Goal: Browse casually: Explore the website without a specific task or goal

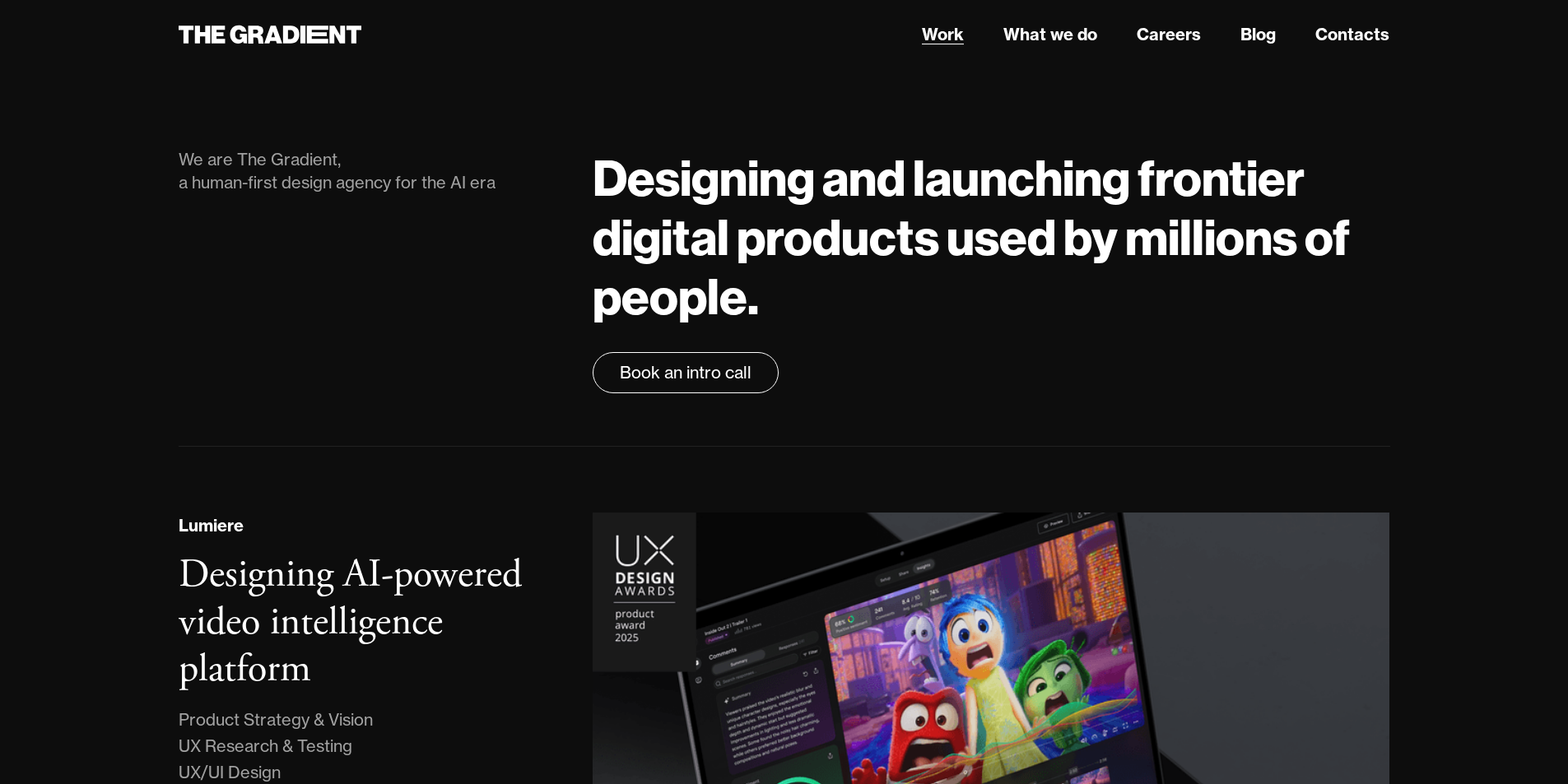
click at [953, 34] on link "Work" at bounding box center [943, 34] width 42 height 25
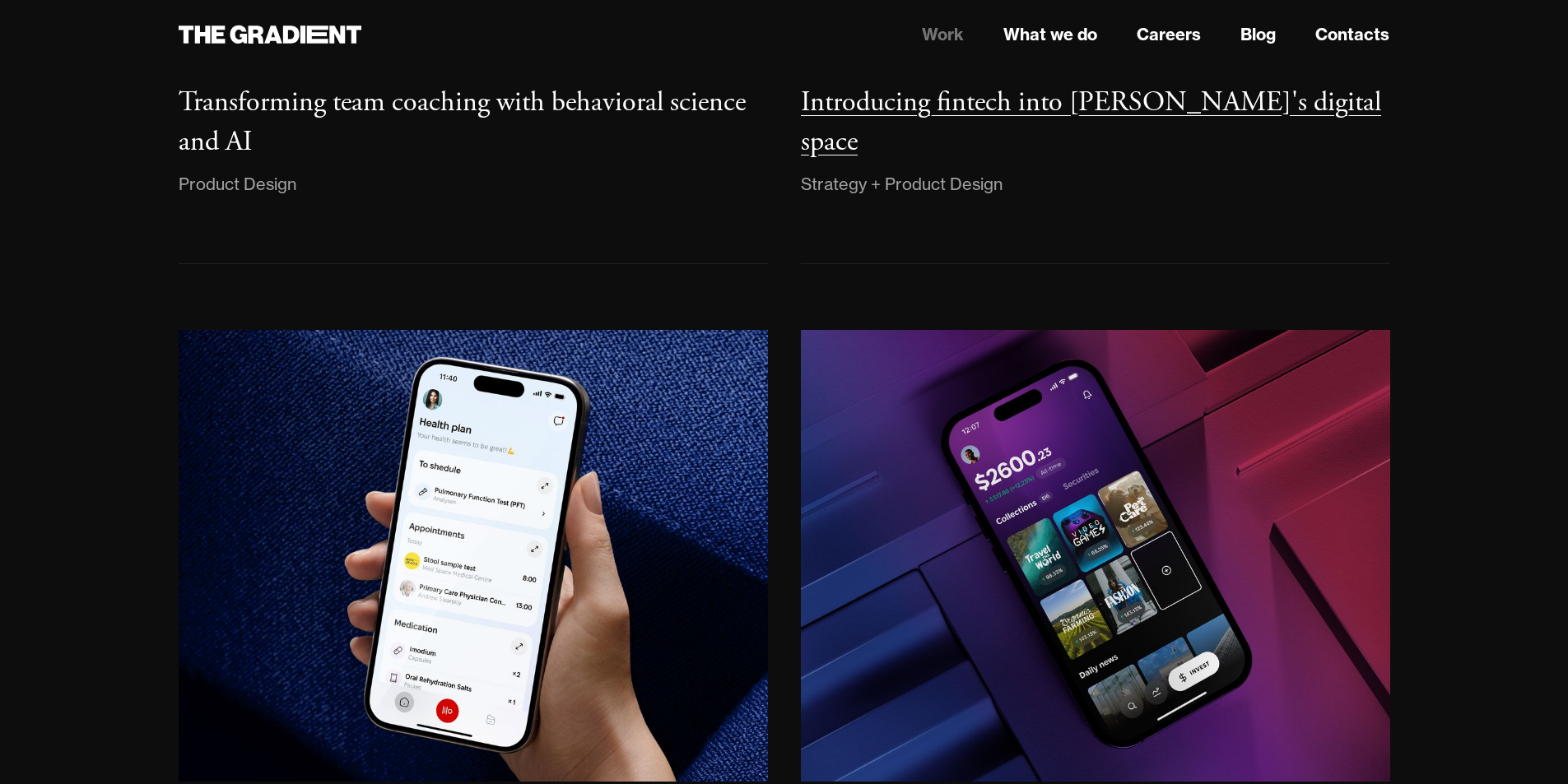
scroll to position [1191, 0]
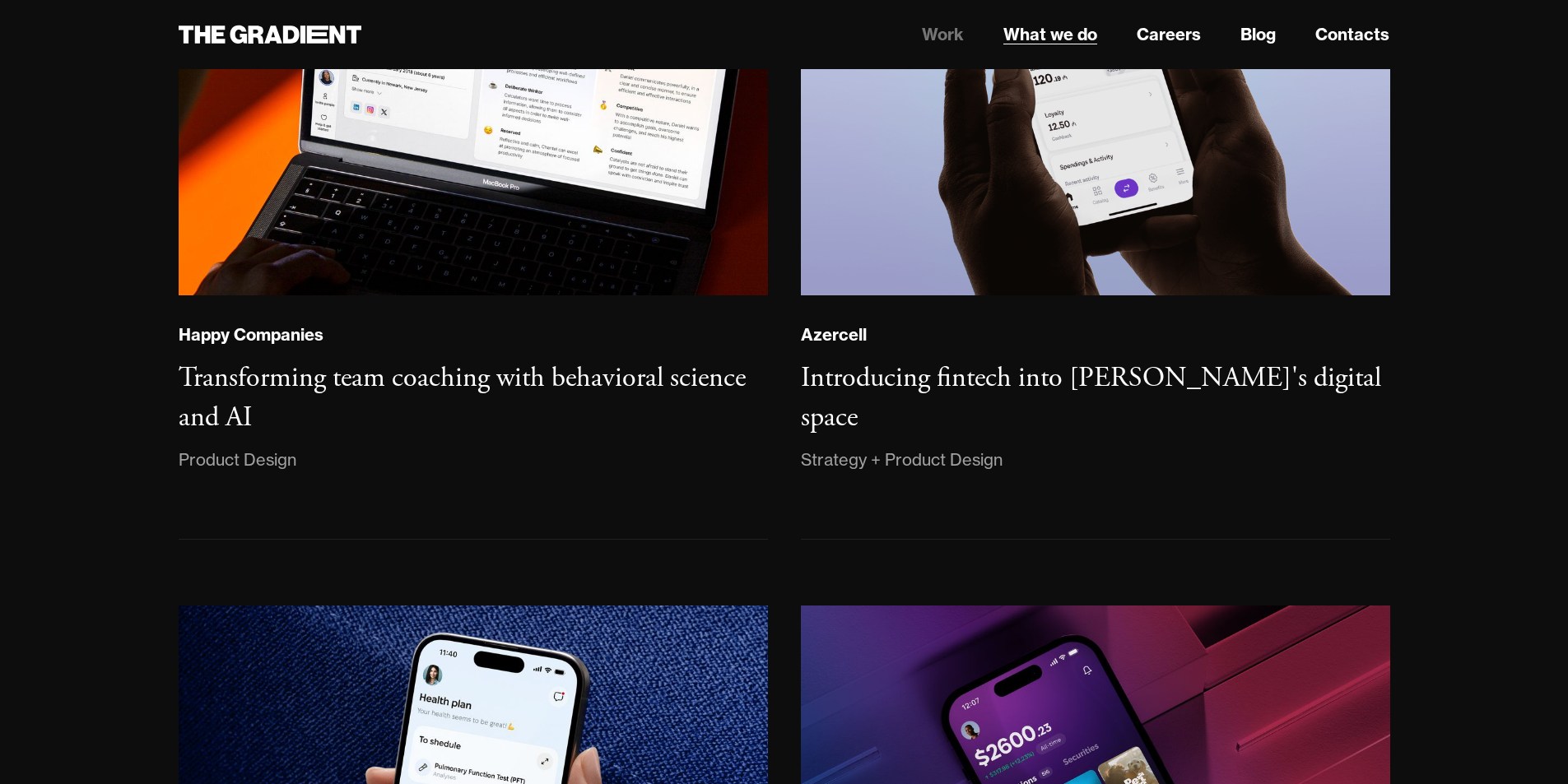
click at [1059, 43] on link "What we do" at bounding box center [1050, 34] width 94 height 25
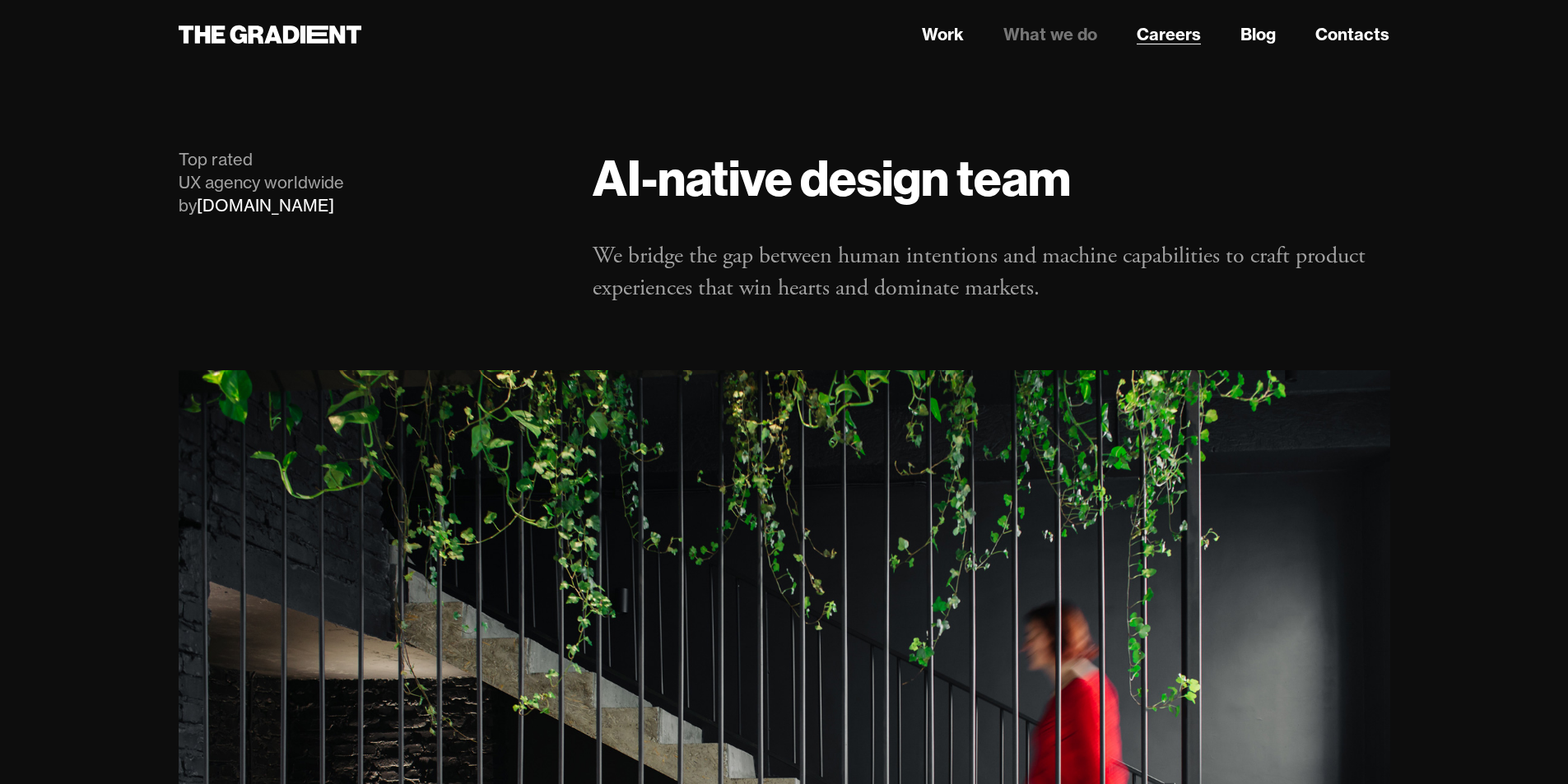
click at [1175, 43] on link "Careers" at bounding box center [1169, 34] width 65 height 25
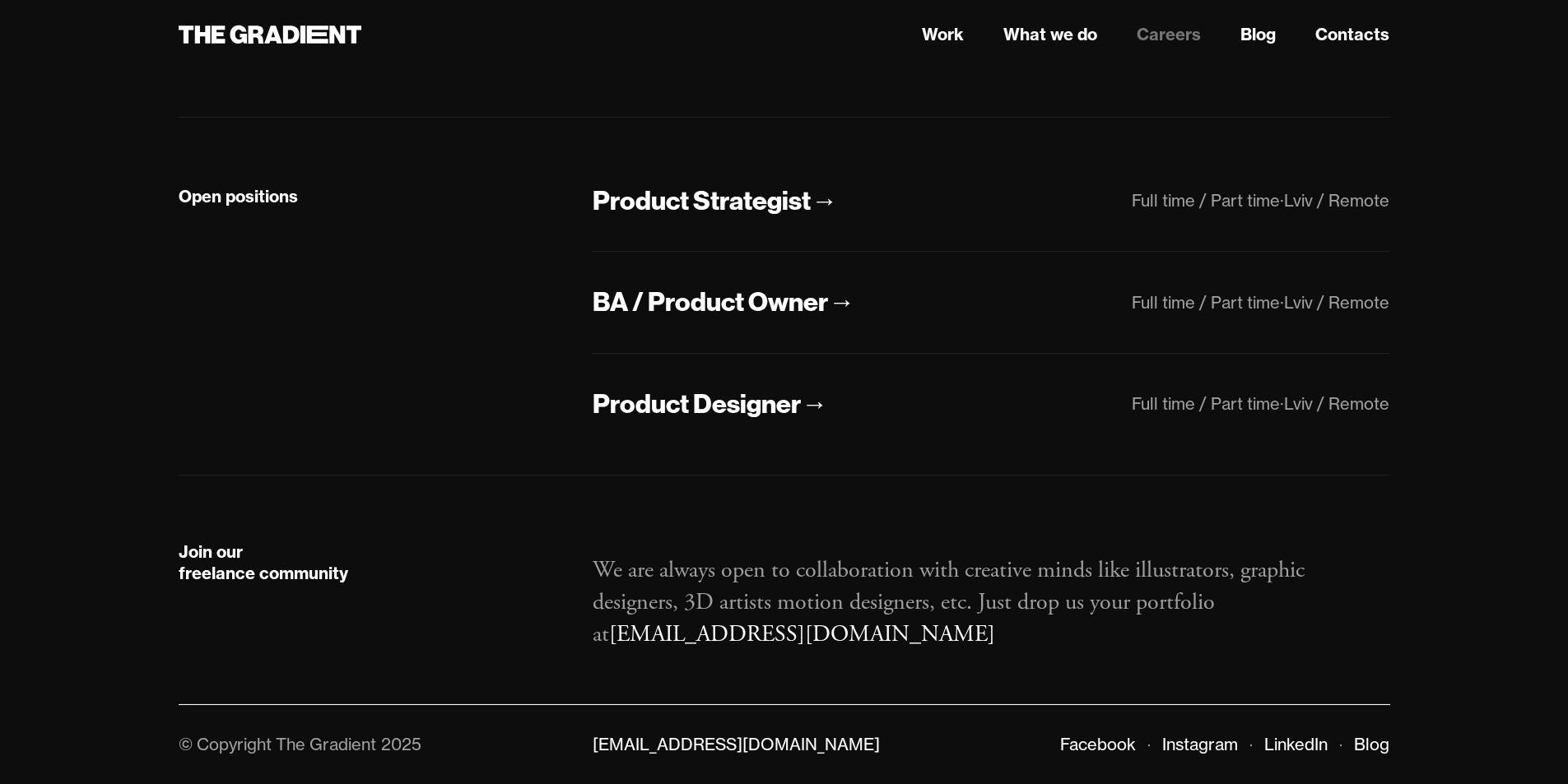
scroll to position [325, 0]
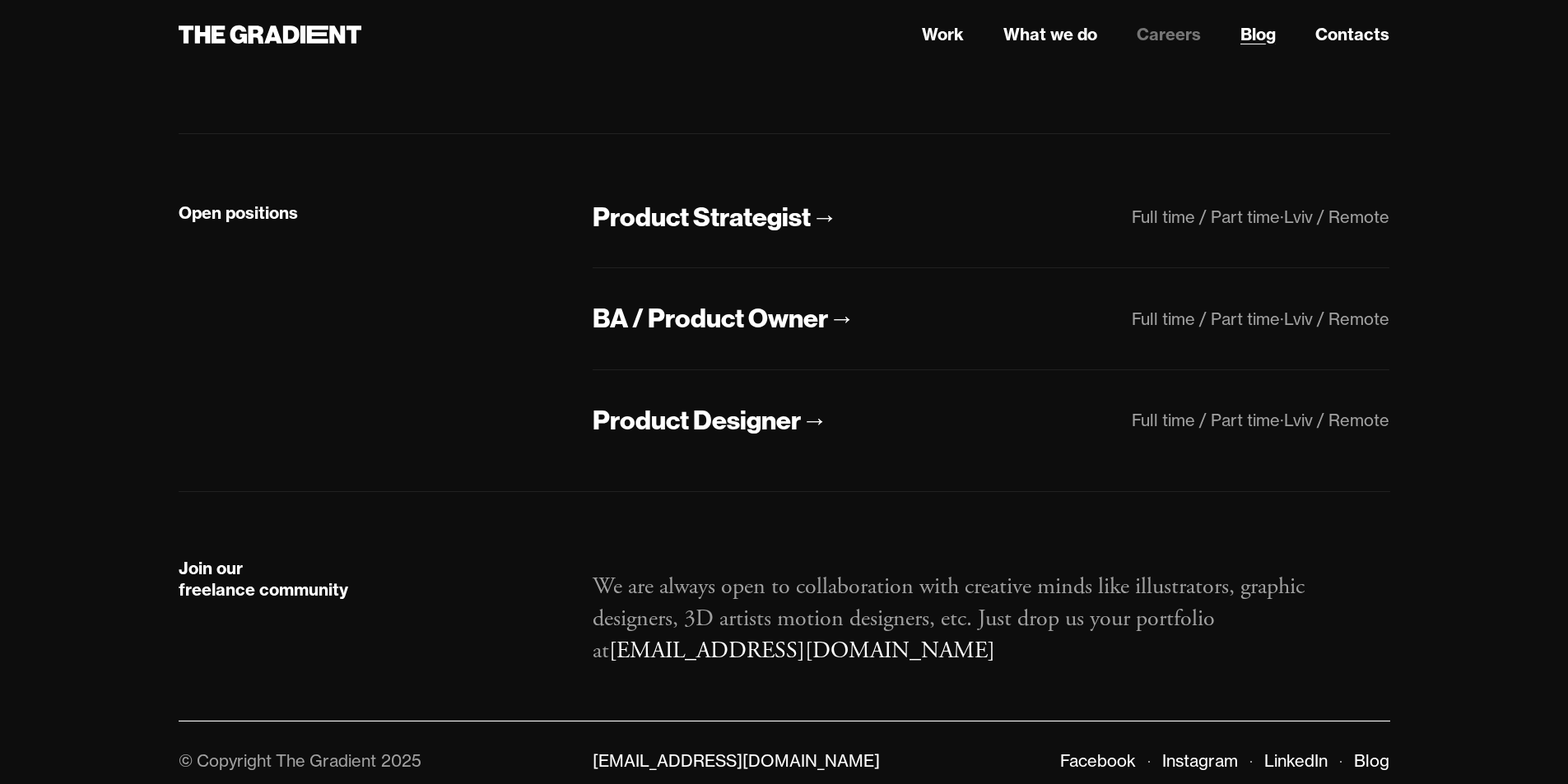
click at [1256, 35] on link "Blog" at bounding box center [1257, 34] width 35 height 25
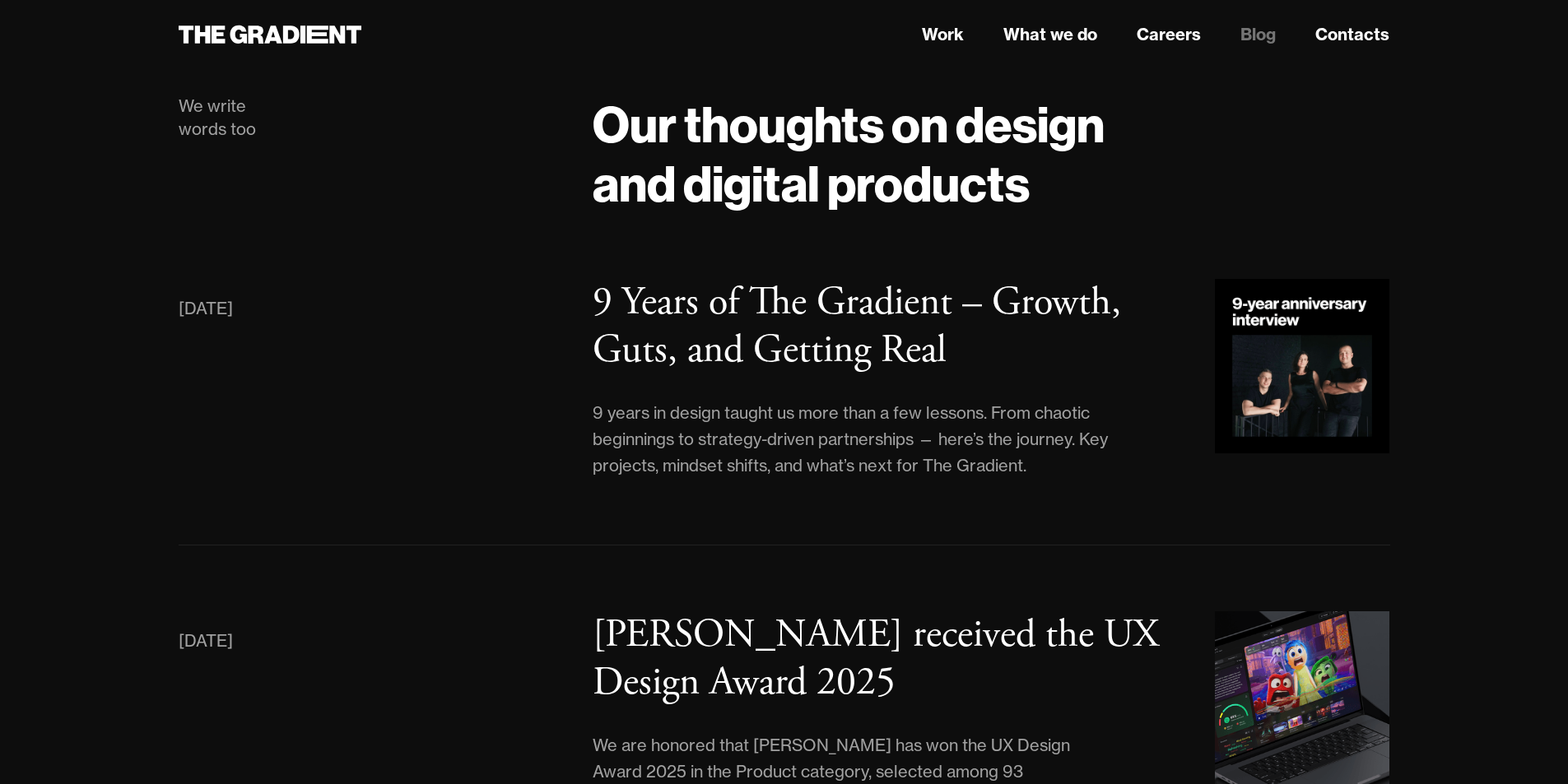
scroll to position [83, 0]
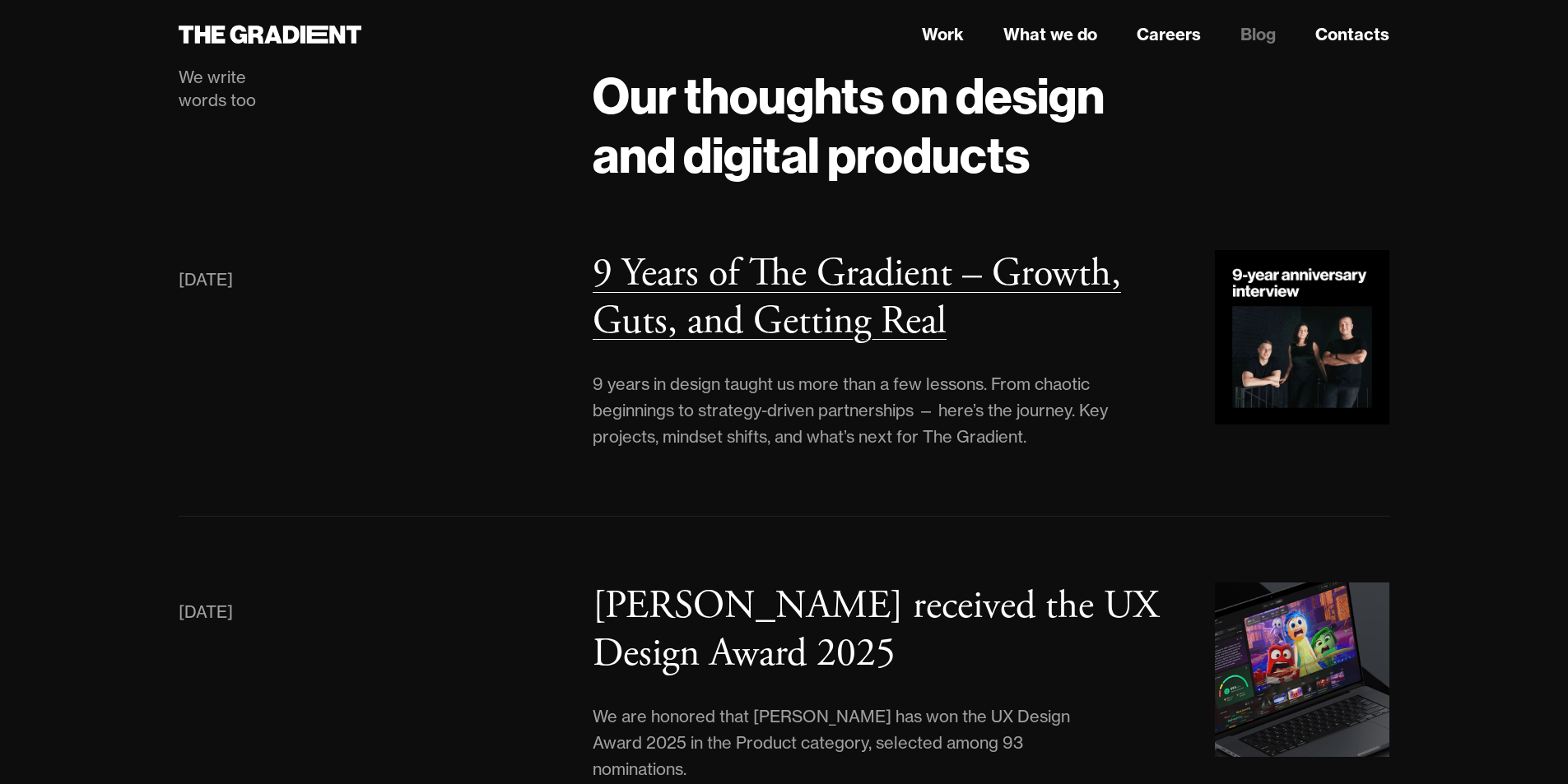
click at [1342, 389] on img at bounding box center [1301, 337] width 175 height 175
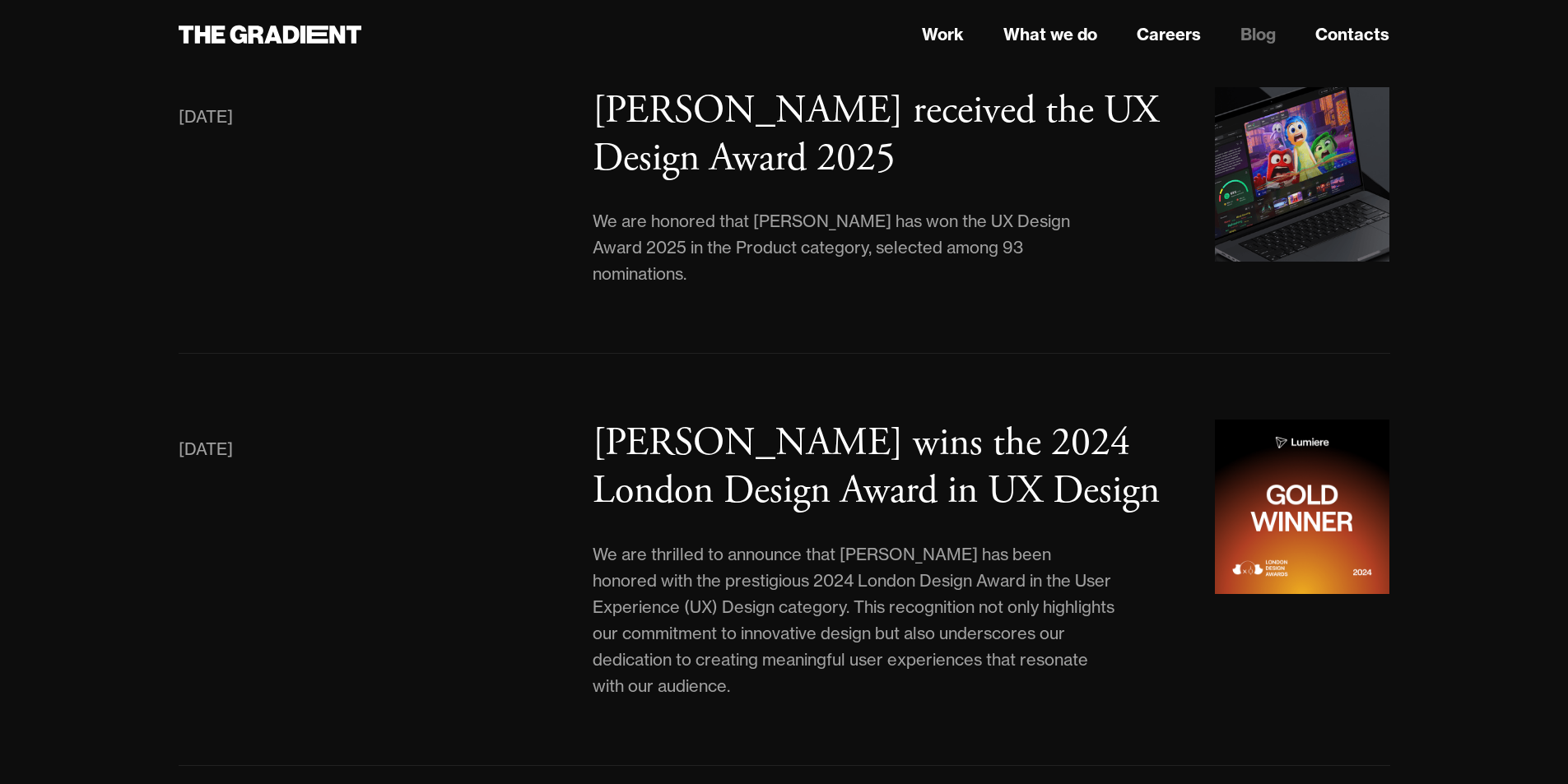
scroll to position [658, 0]
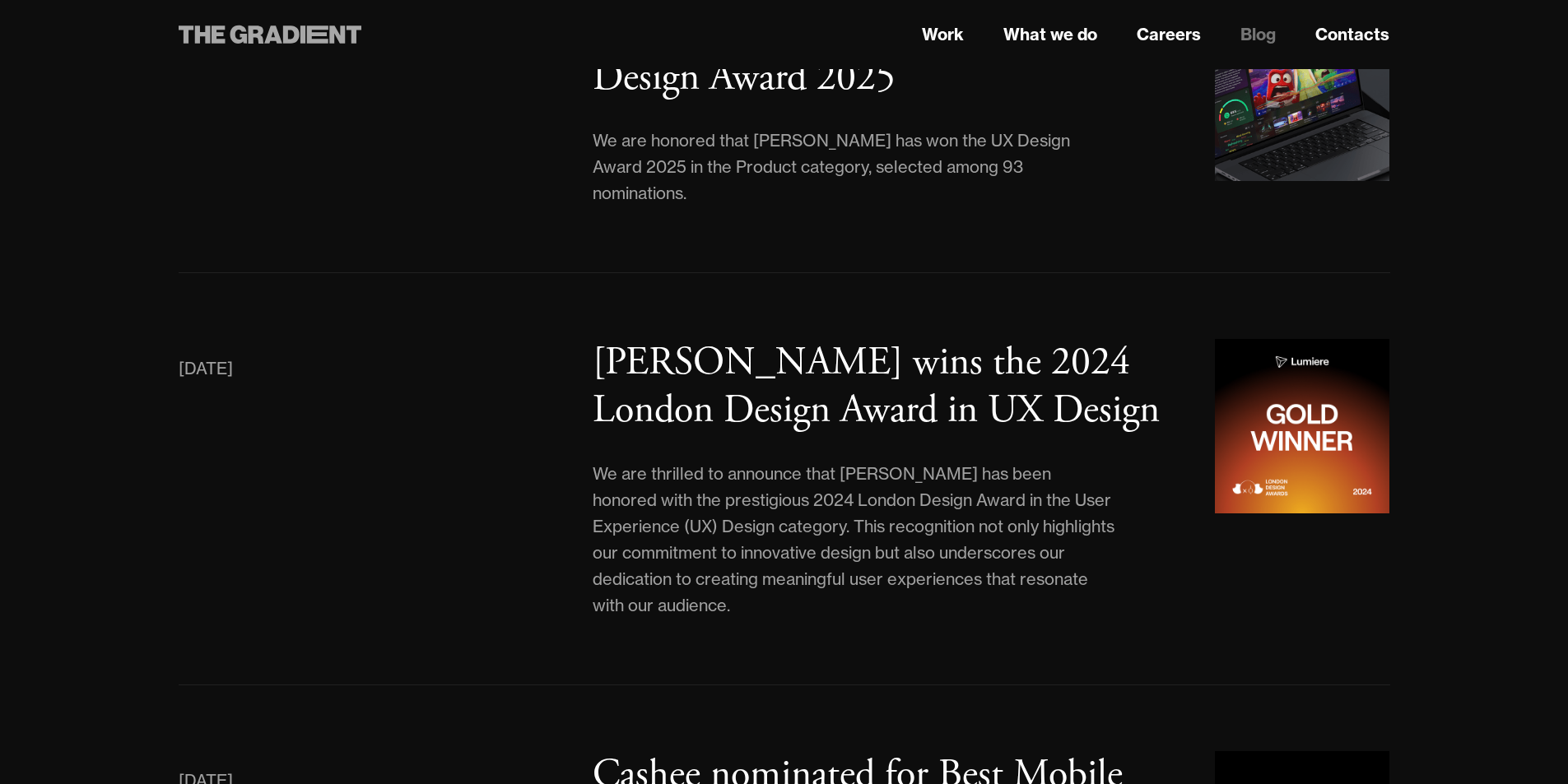
click at [335, 42] on icon at bounding box center [270, 34] width 183 height 29
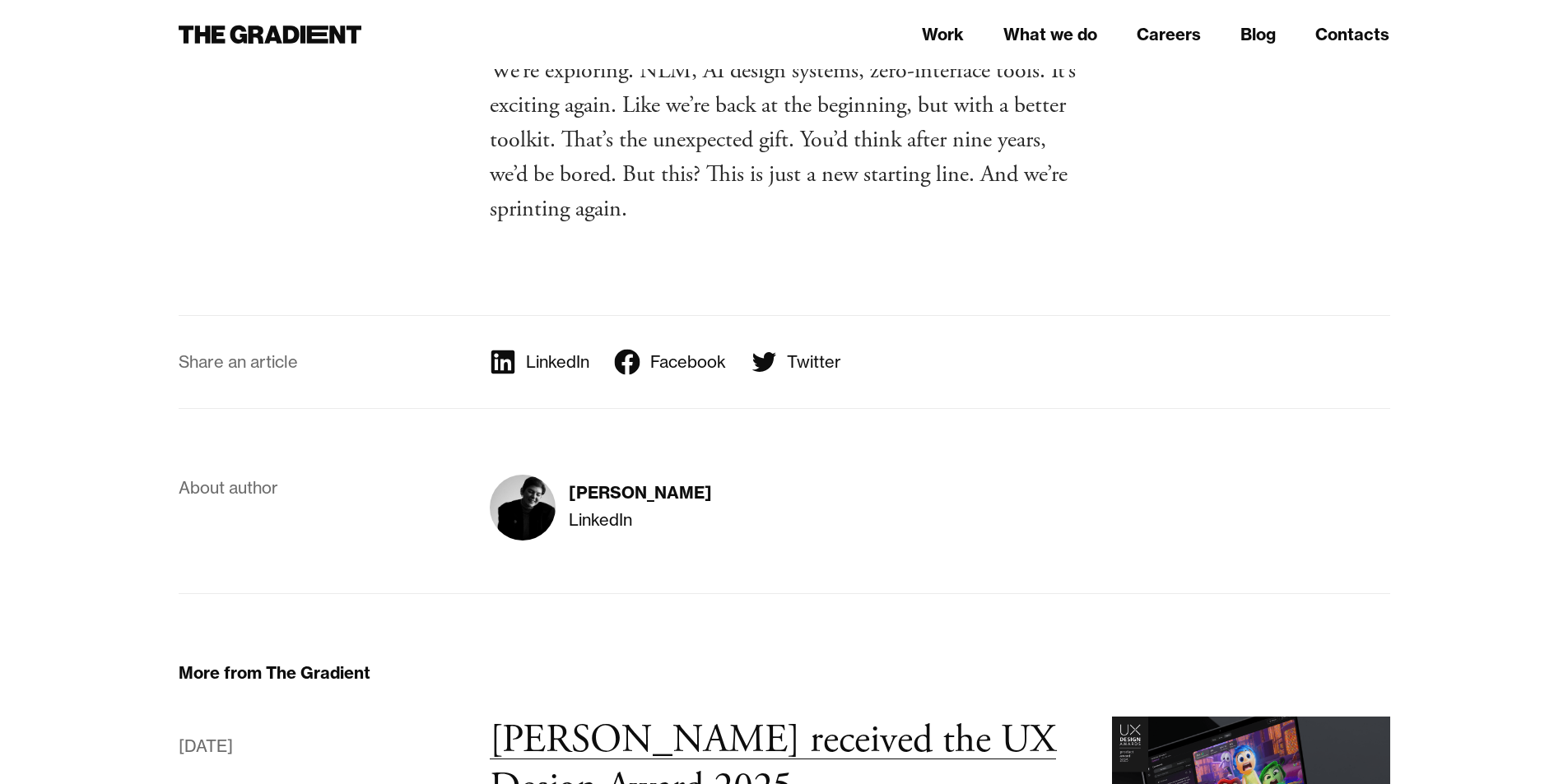
scroll to position [10695, 0]
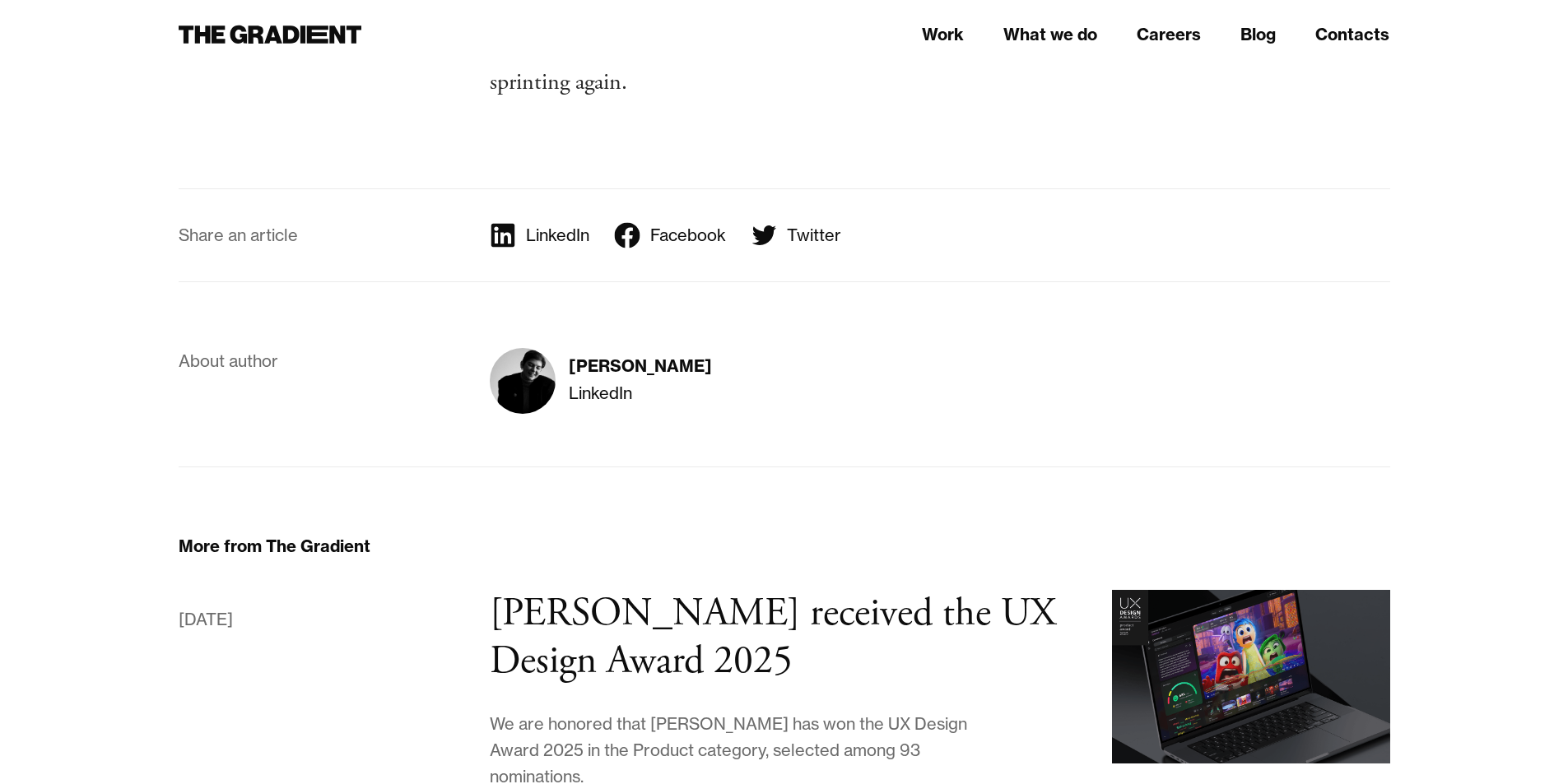
click at [530, 348] on img at bounding box center [522, 381] width 66 height 66
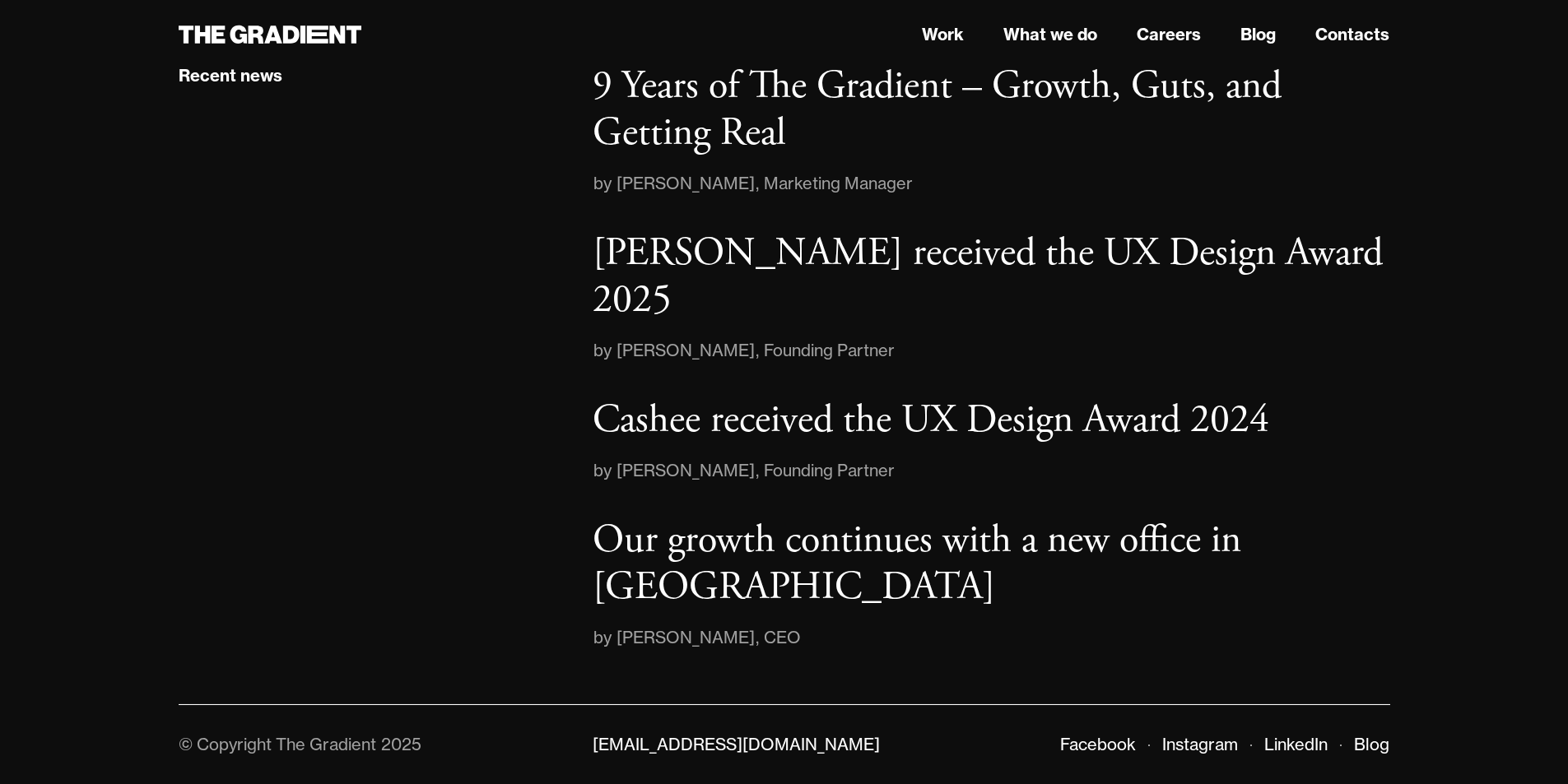
scroll to position [2676, 0]
